Goal: Information Seeking & Learning: Understand process/instructions

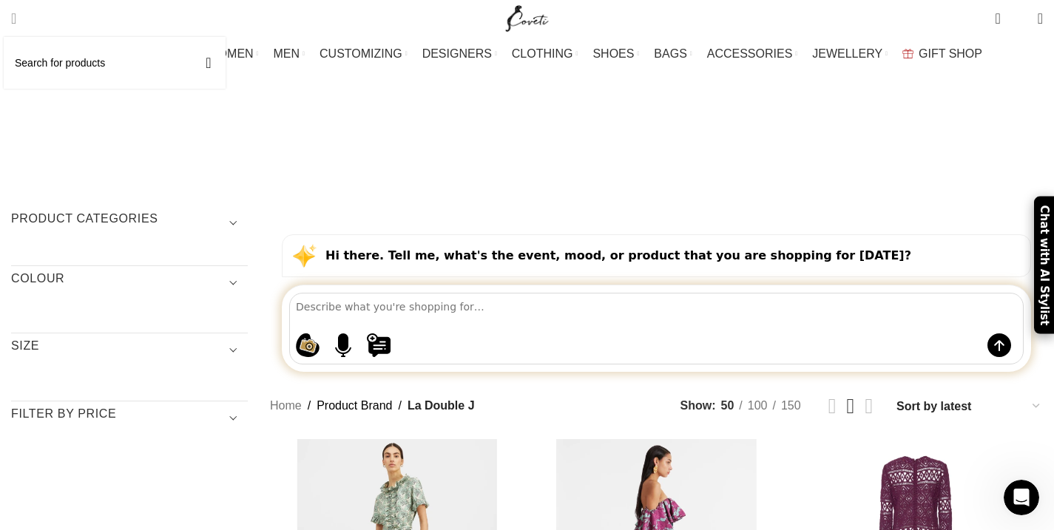
click at [16, 13] on span "Search" at bounding box center [13, 18] width 5 height 15
click at [16, 14] on span "Search" at bounding box center [13, 18] width 5 height 15
click at [16, 17] on span "Search" at bounding box center [13, 18] width 5 height 15
click at [16, 16] on span "Search" at bounding box center [13, 18] width 5 height 15
click at [16, 15] on span "Search" at bounding box center [13, 18] width 5 height 15
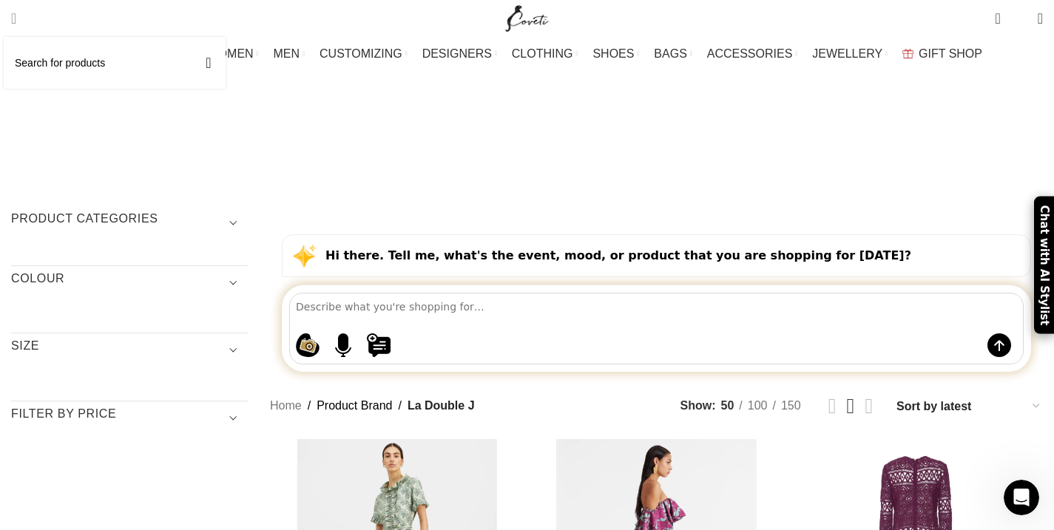
click at [16, 15] on span "Search" at bounding box center [13, 18] width 5 height 15
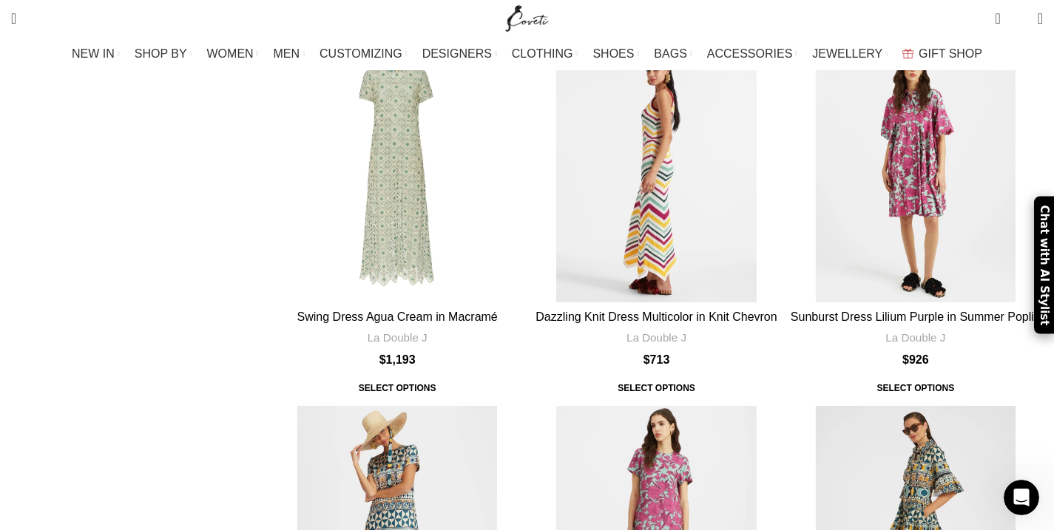
scroll to position [5235, 0]
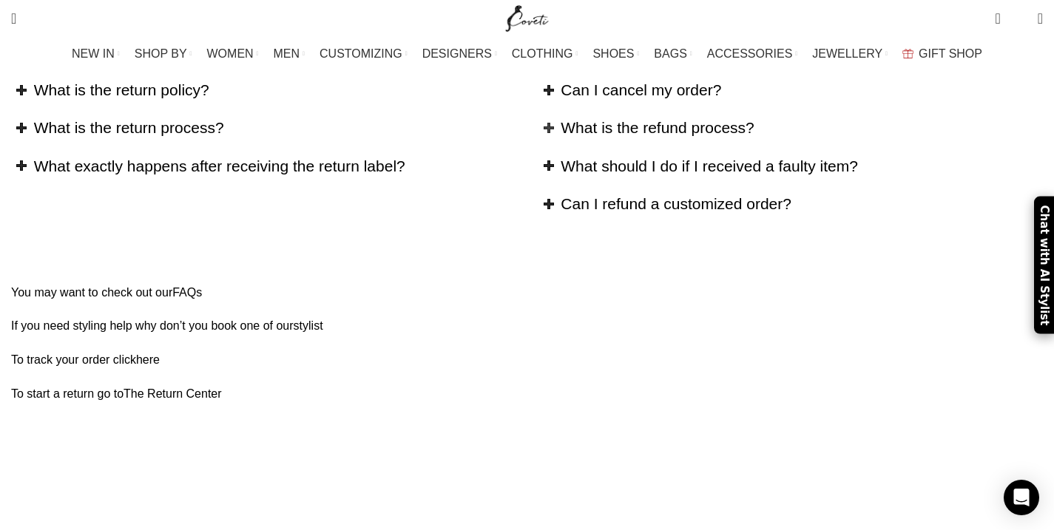
scroll to position [348, 0]
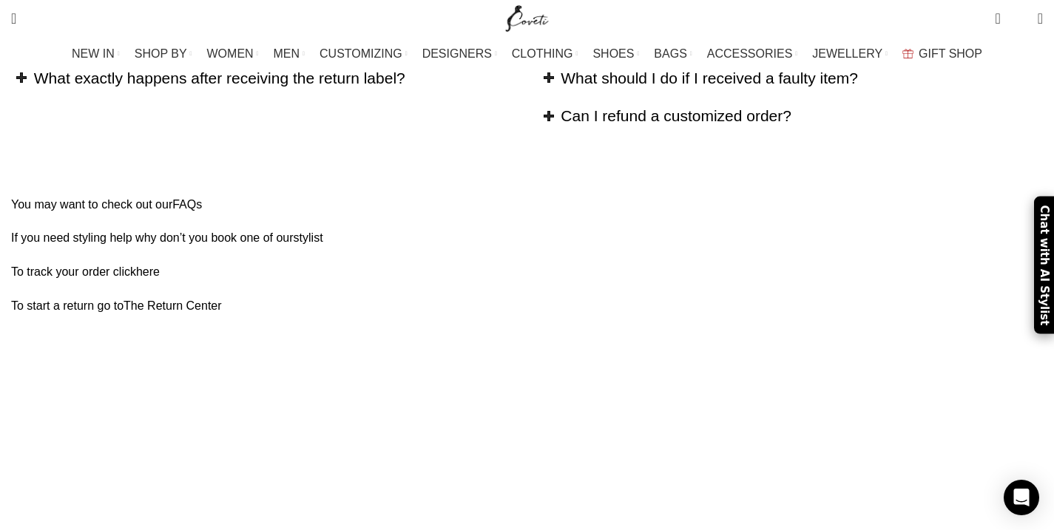
click at [222, 299] on link "The Return Center" at bounding box center [172, 305] width 98 height 13
